Goal: Find specific page/section: Find specific page/section

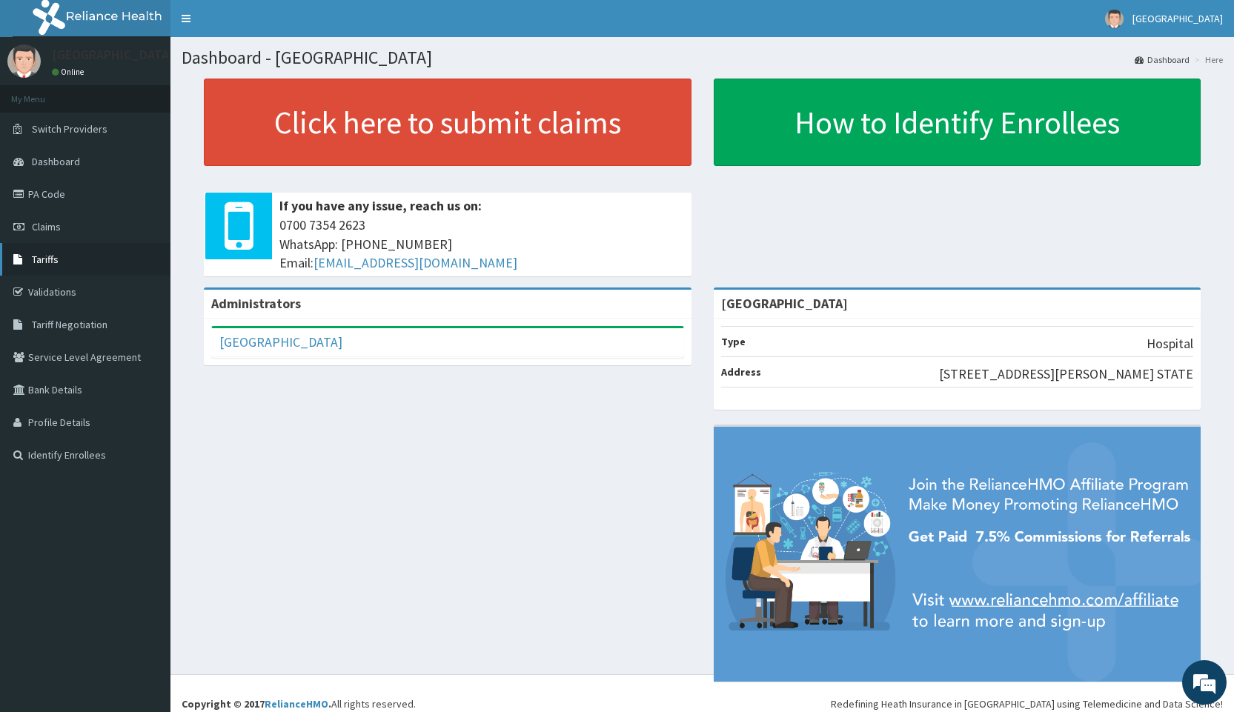
click at [45, 255] on span "Tariffs" at bounding box center [45, 259] width 27 height 13
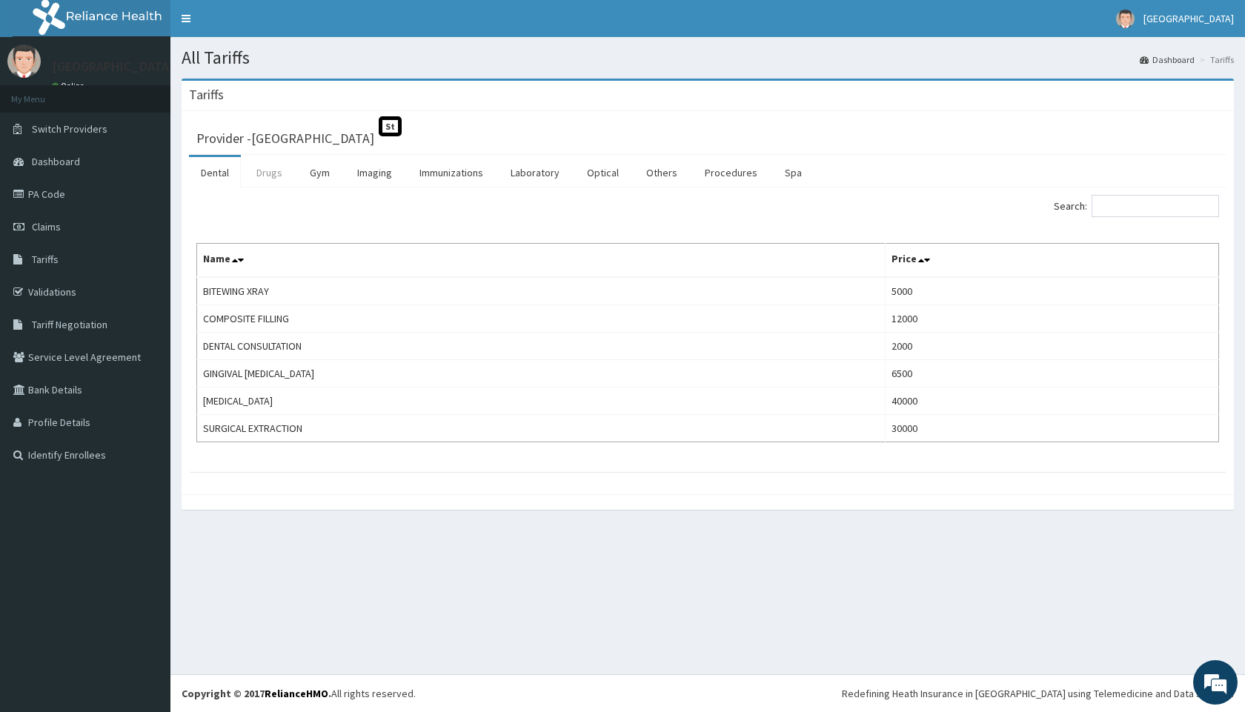
click at [265, 173] on link "Drugs" at bounding box center [270, 172] width 50 height 31
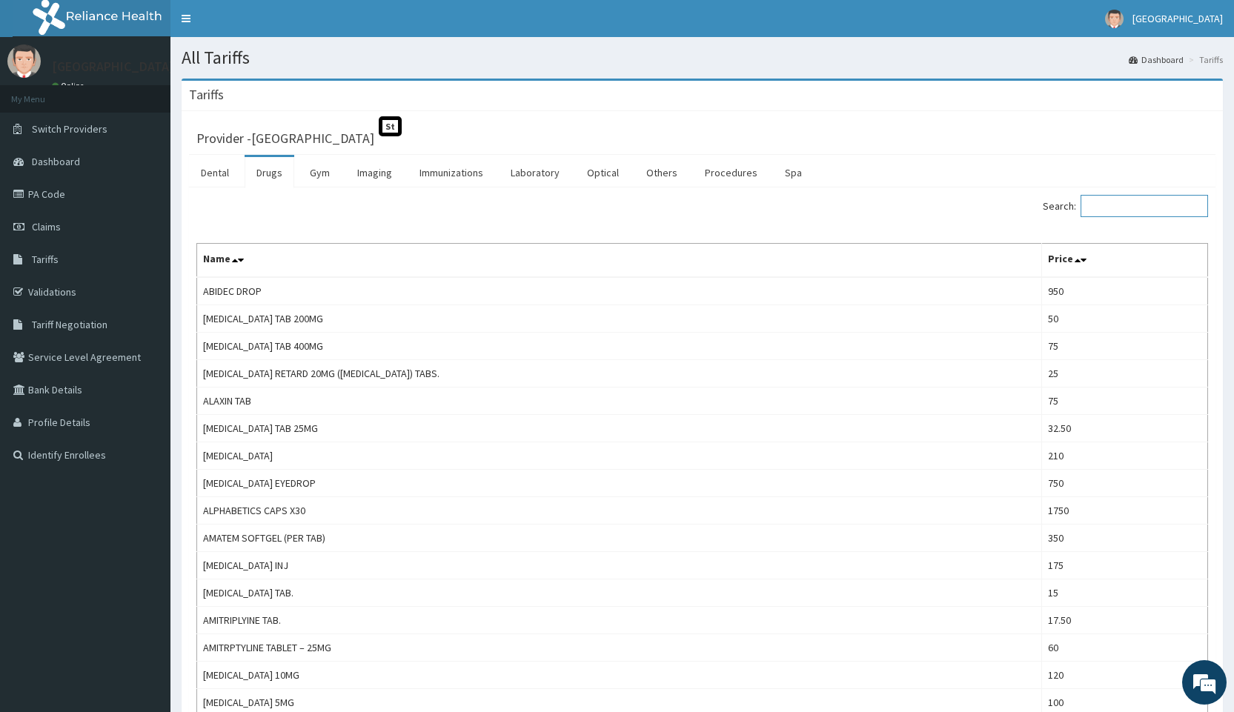
click at [1115, 201] on input "Search:" at bounding box center [1143, 206] width 127 height 22
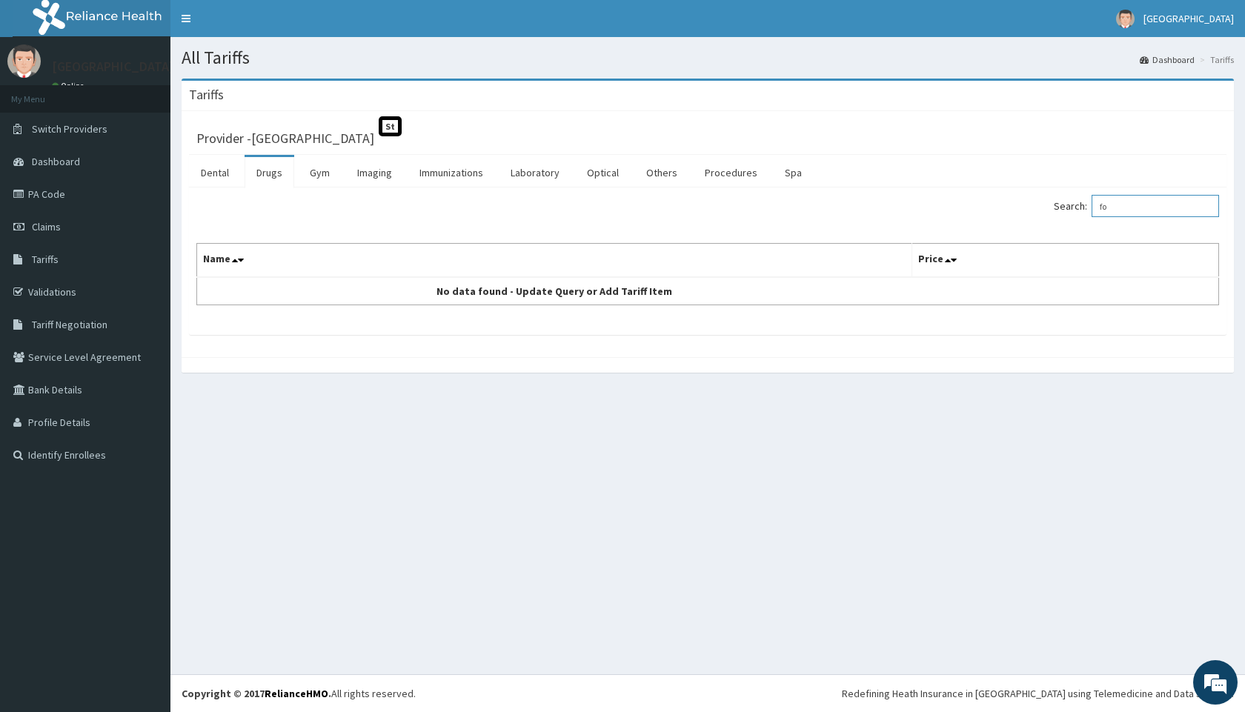
type input "f"
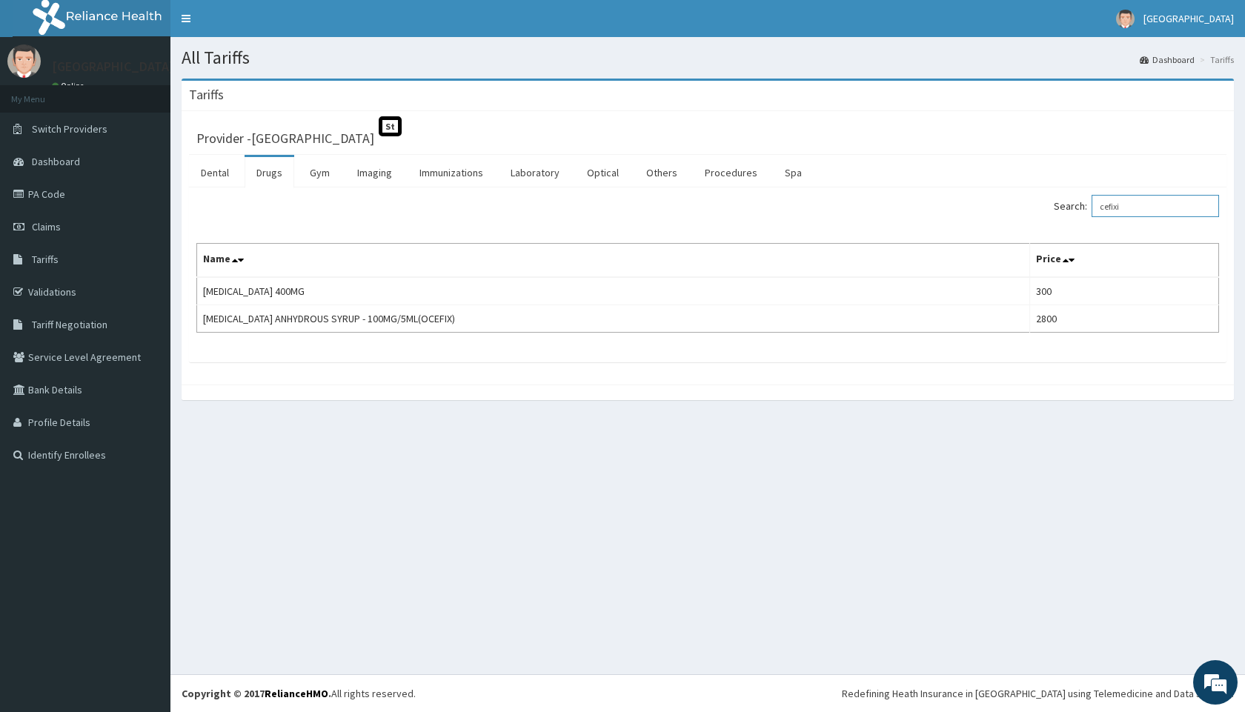
drag, startPoint x: 1241, startPoint y: 255, endPoint x: 1241, endPoint y: 406, distance: 151.2
click at [1241, 406] on html "R EL Toggle navigation [GEOGRAPHIC_DATA] - [EMAIL_ADDRESS][DOMAIN_NAME] Member …" at bounding box center [622, 356] width 1245 height 712
type input "c"
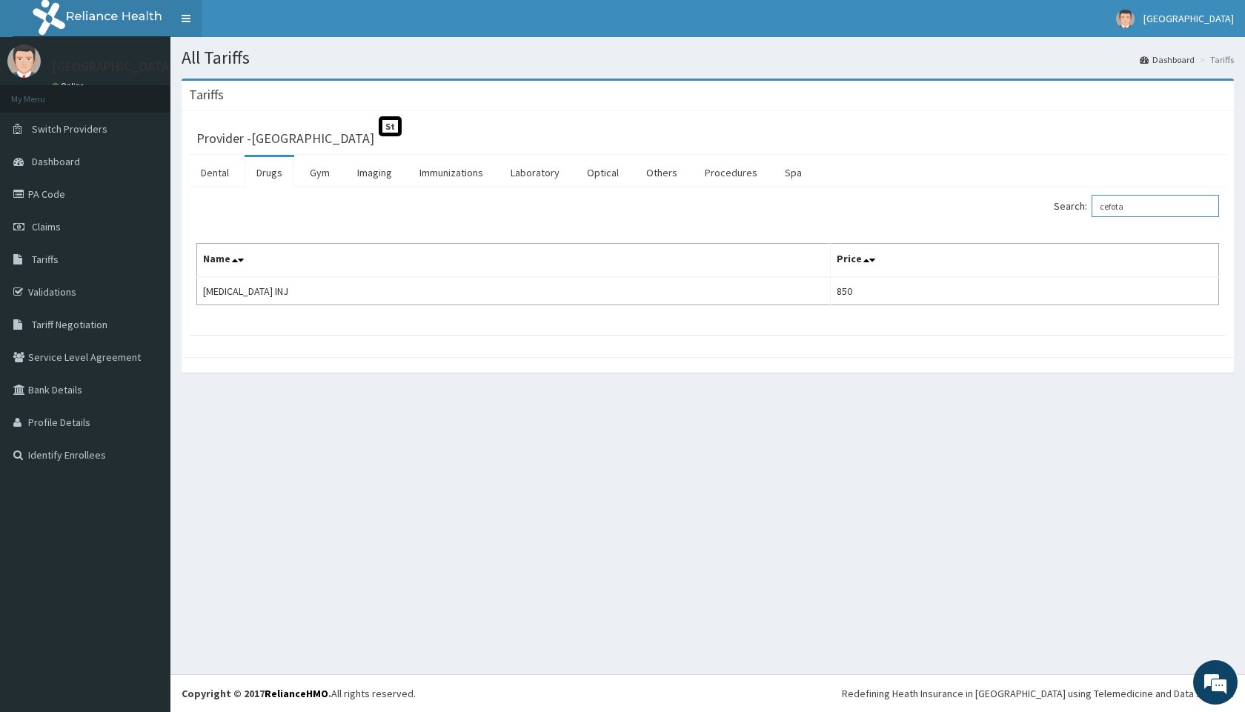
type input "cefota"
click at [1116, 439] on div "All Tariffs Dashboard Tariffs [GEOGRAPHIC_DATA] Provider - [GEOGRAPHIC_DATA] St…" at bounding box center [707, 355] width 1075 height 637
click at [39, 194] on link "PA Code" at bounding box center [85, 194] width 170 height 33
